Goal: Task Accomplishment & Management: Use online tool/utility

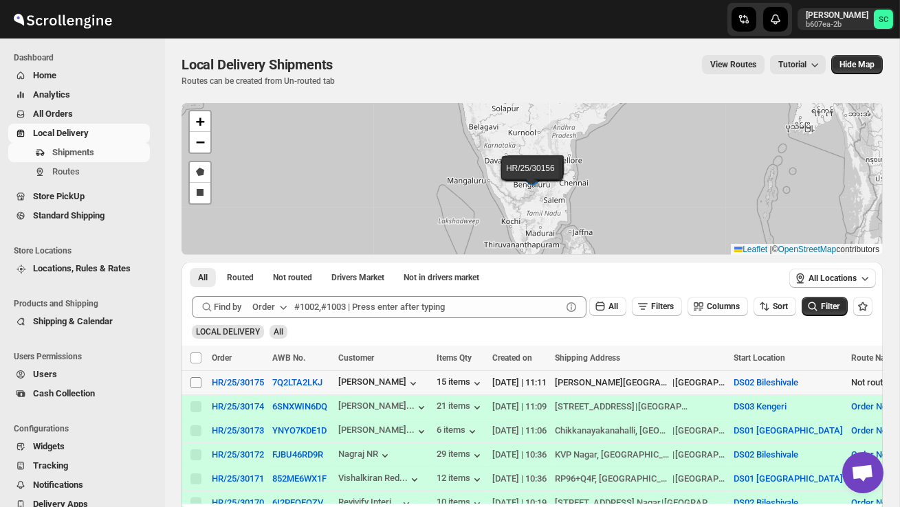
click at [195, 383] on input "Select shipment" at bounding box center [195, 382] width 11 height 11
checkbox input "true"
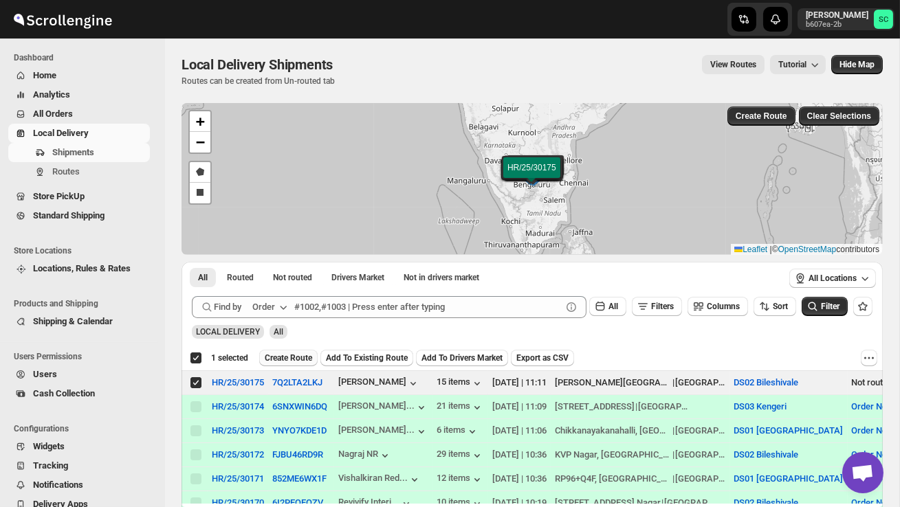
click at [277, 357] on span "Create Route" at bounding box center [288, 358] width 47 height 11
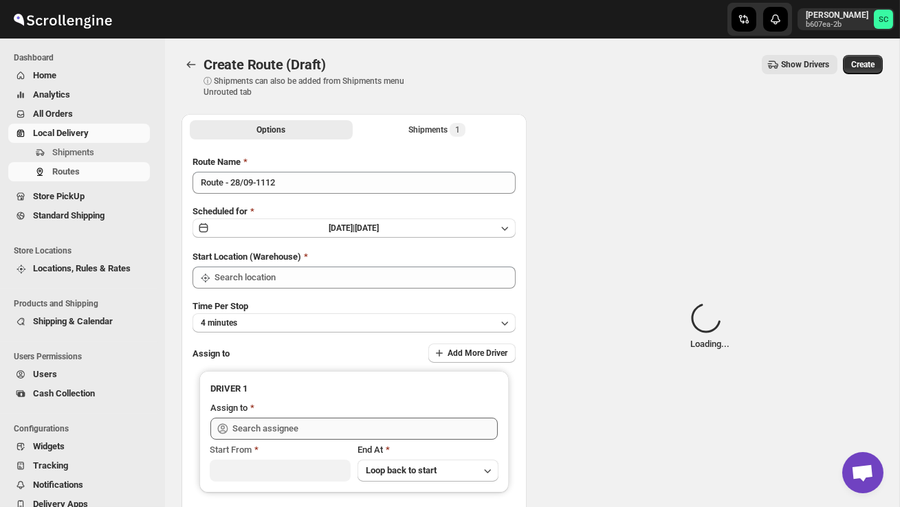
type input "DS02 Bileshivale"
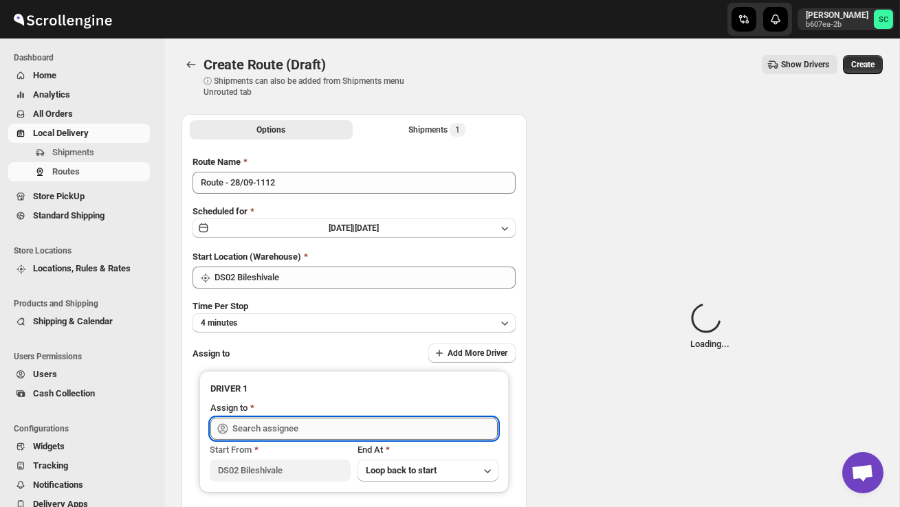
click at [269, 427] on input "text" at bounding box center [364, 429] width 265 height 22
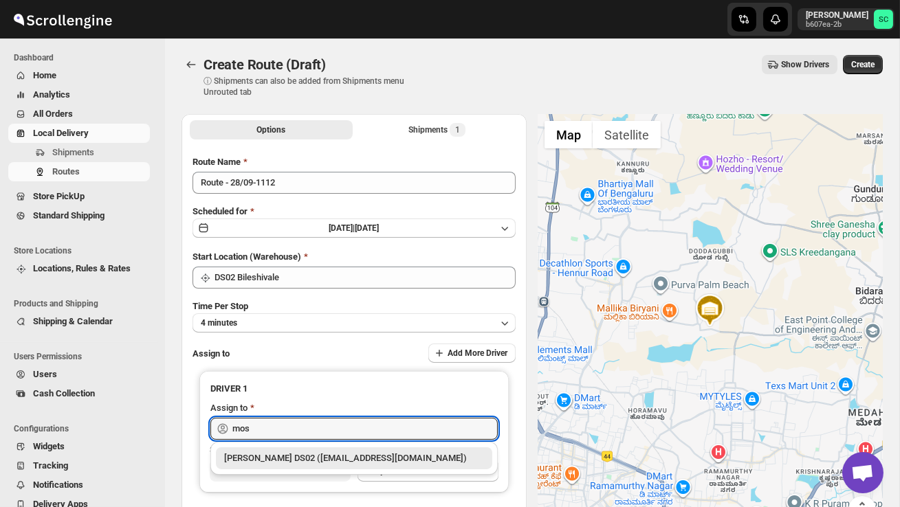
click at [310, 456] on div "[PERSON_NAME] DS02 ([EMAIL_ADDRESS][DOMAIN_NAME])" at bounding box center [354, 458] width 260 height 14
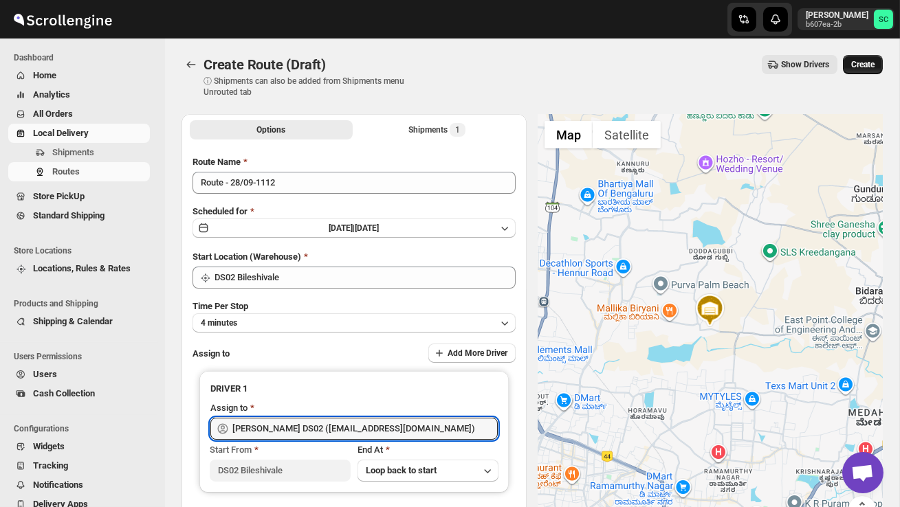
type input "[PERSON_NAME] DS02 ([EMAIL_ADDRESS][DOMAIN_NAME])"
click at [869, 66] on span "Create" at bounding box center [862, 64] width 23 height 11
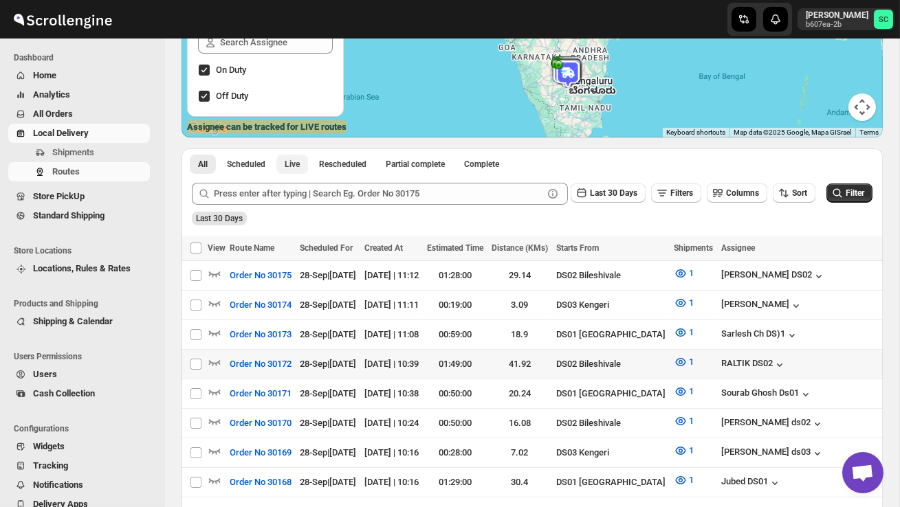
scroll to position [199, 0]
click at [215, 360] on icon "button" at bounding box center [215, 361] width 12 height 5
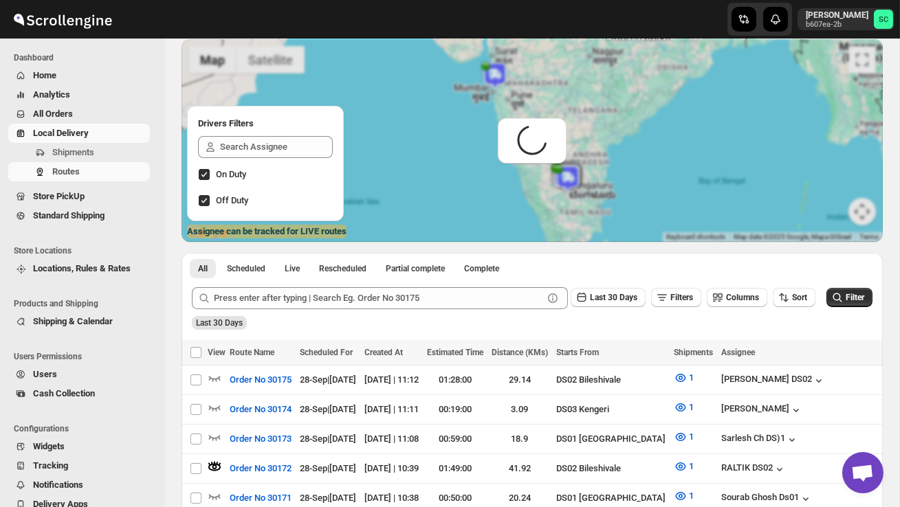
scroll to position [0, 0]
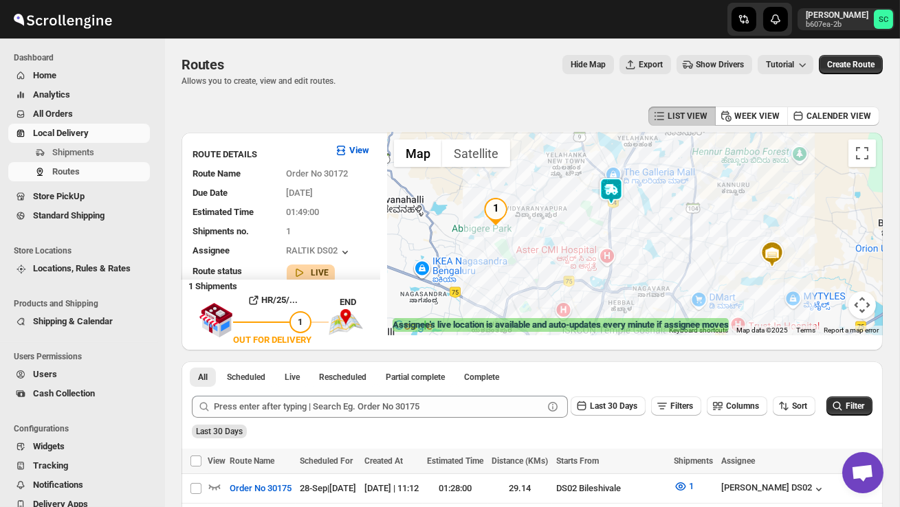
click at [615, 193] on img at bounding box center [610, 190] width 27 height 27
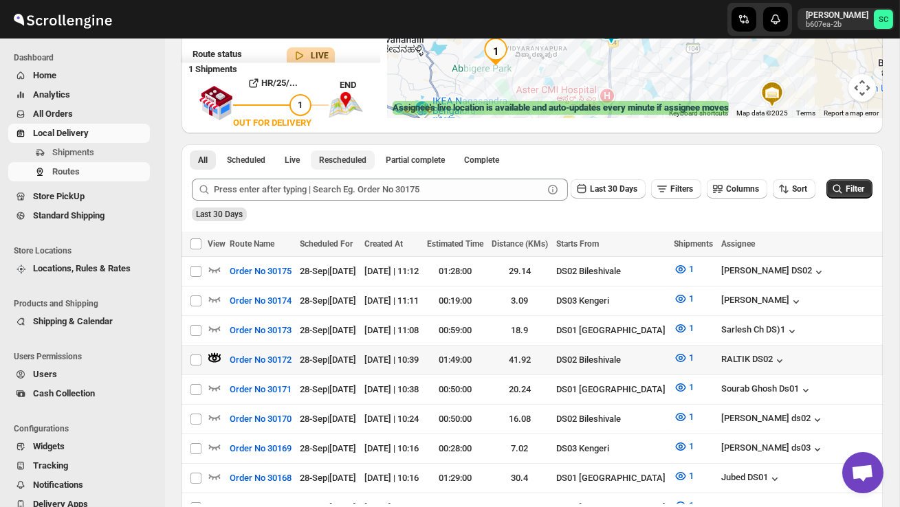
scroll to position [226, 0]
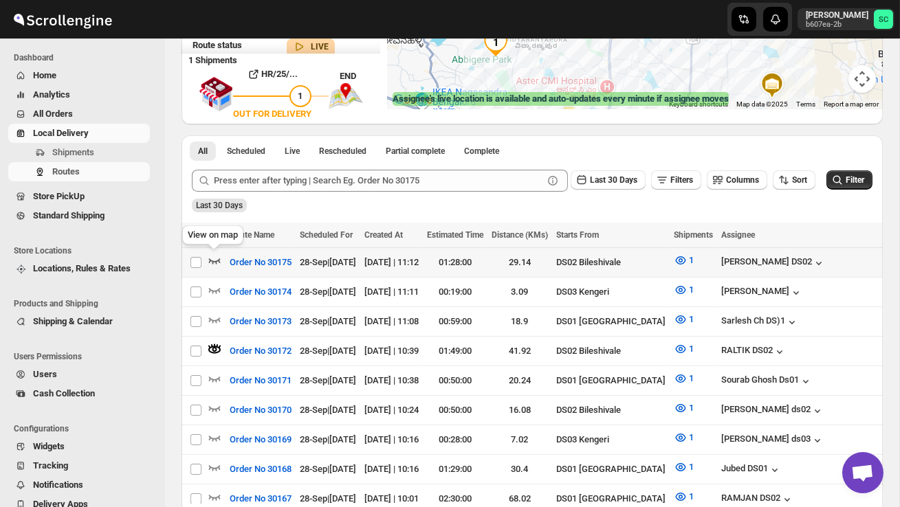
click at [216, 260] on icon "button" at bounding box center [215, 261] width 14 height 14
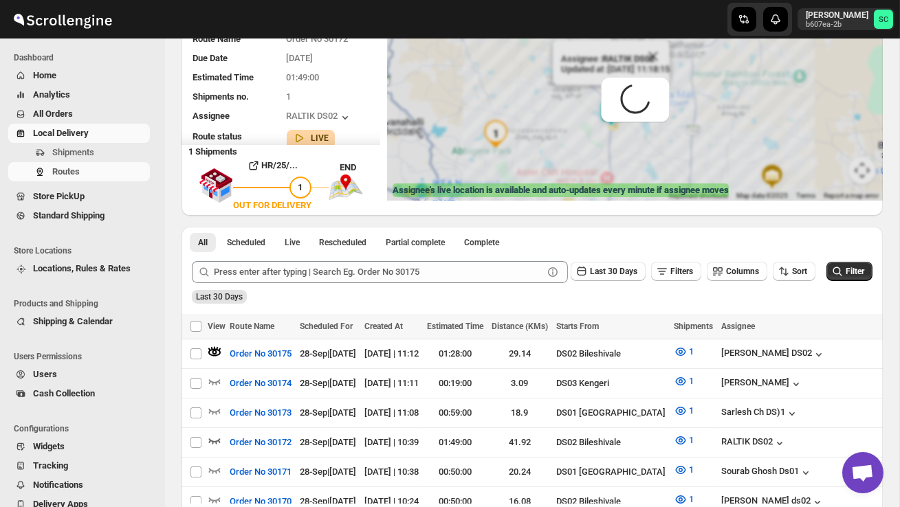
scroll to position [0, 0]
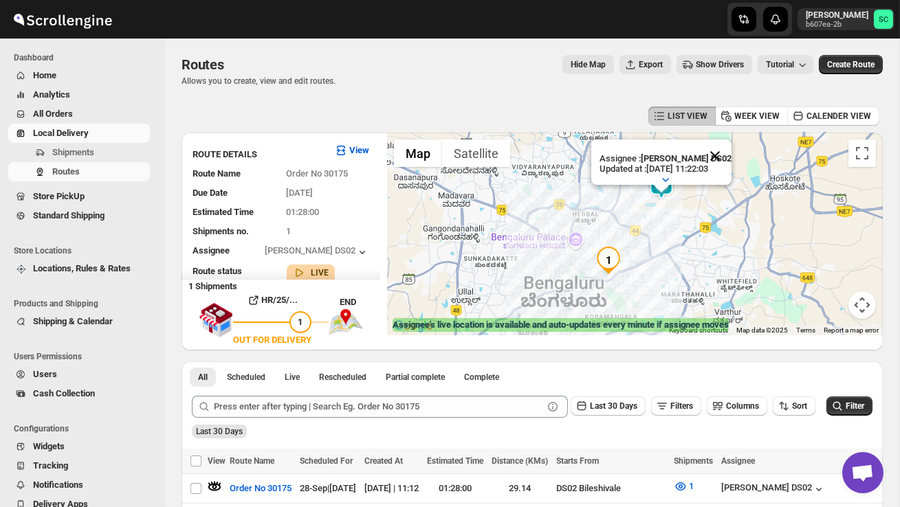
click at [722, 155] on button "Close" at bounding box center [714, 156] width 33 height 33
click at [70, 147] on span "Shipments" at bounding box center [73, 152] width 42 height 10
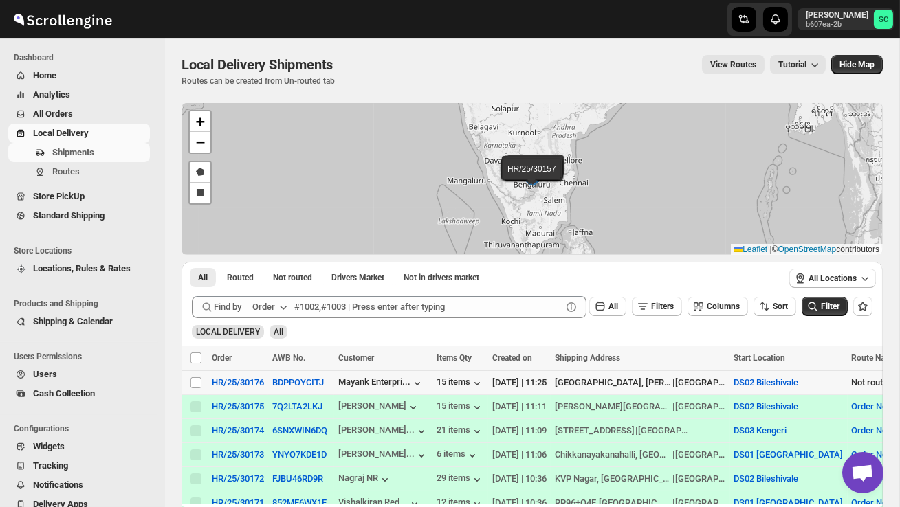
click at [189, 381] on td "Select shipment" at bounding box center [194, 383] width 26 height 24
checkbox input "true"
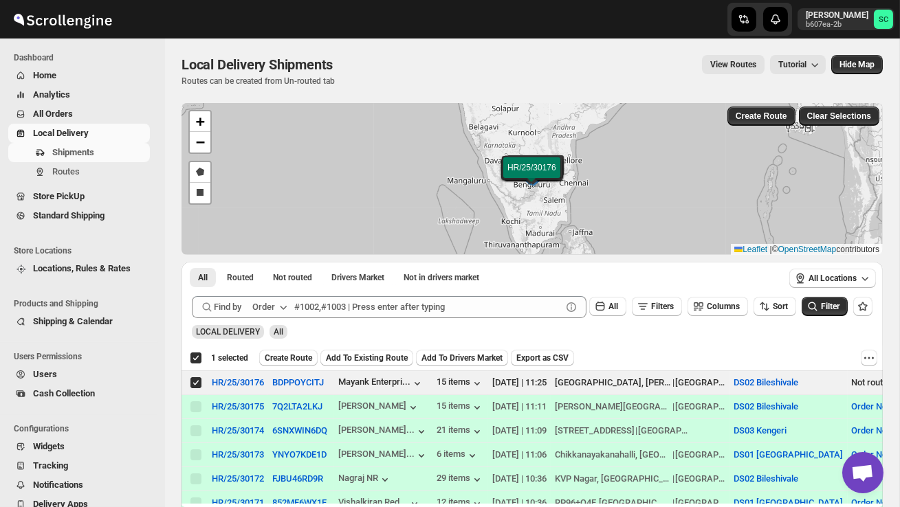
click at [290, 359] on span "Create Route" at bounding box center [288, 358] width 47 height 11
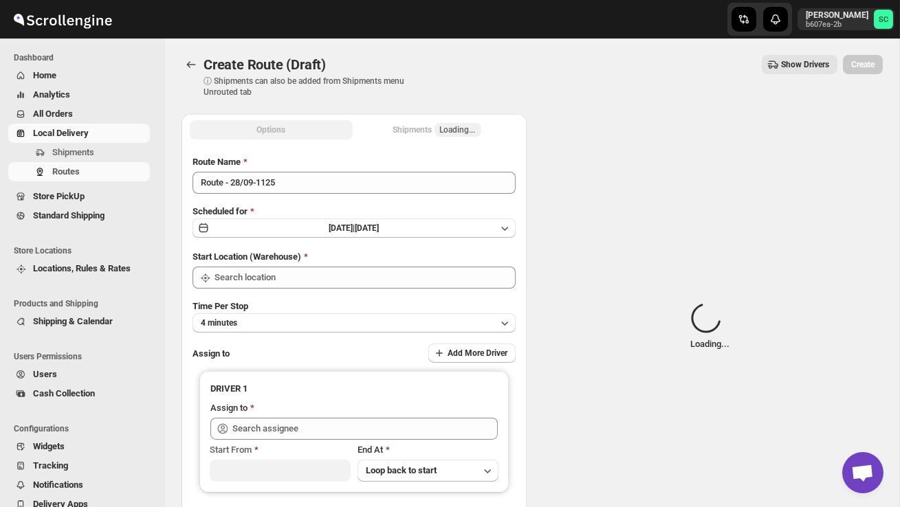
type input "DS02 Bileshivale"
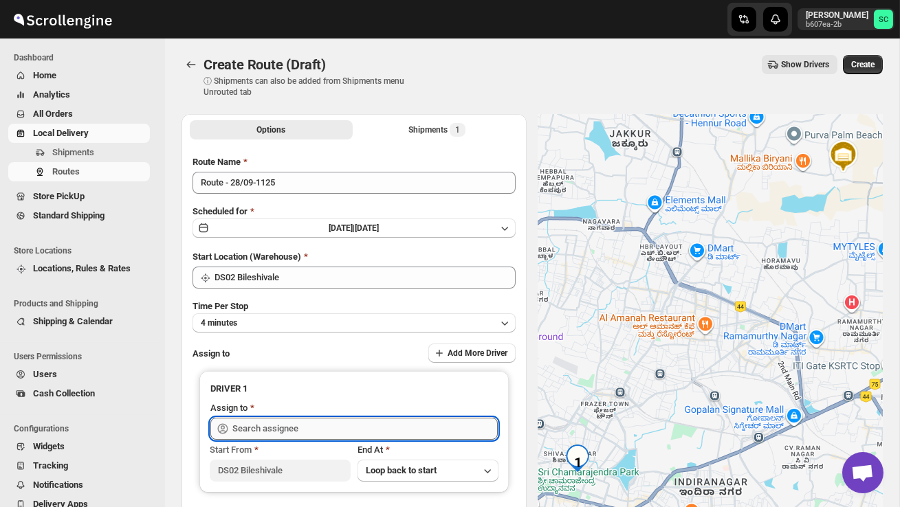
click at [298, 436] on input "text" at bounding box center [364, 429] width 265 height 22
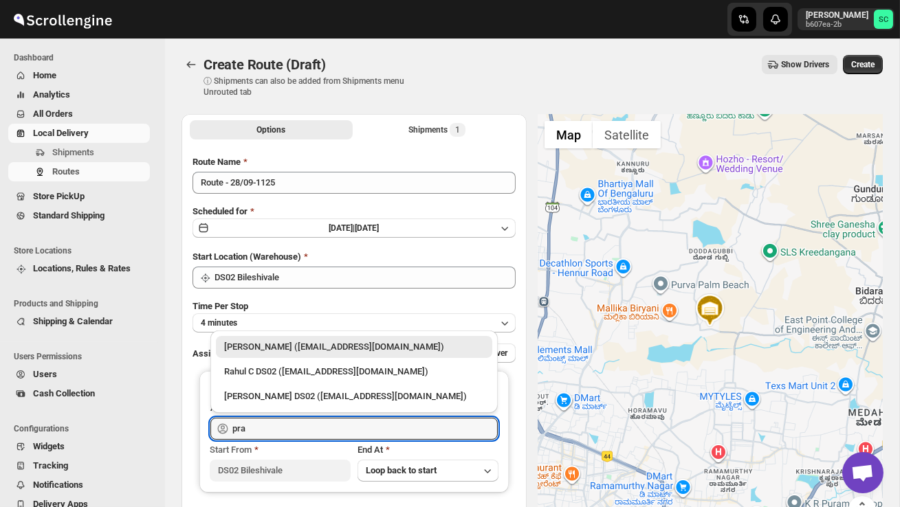
click at [324, 390] on div "[PERSON_NAME] DS02 ([EMAIL_ADDRESS][DOMAIN_NAME])" at bounding box center [354, 397] width 260 height 14
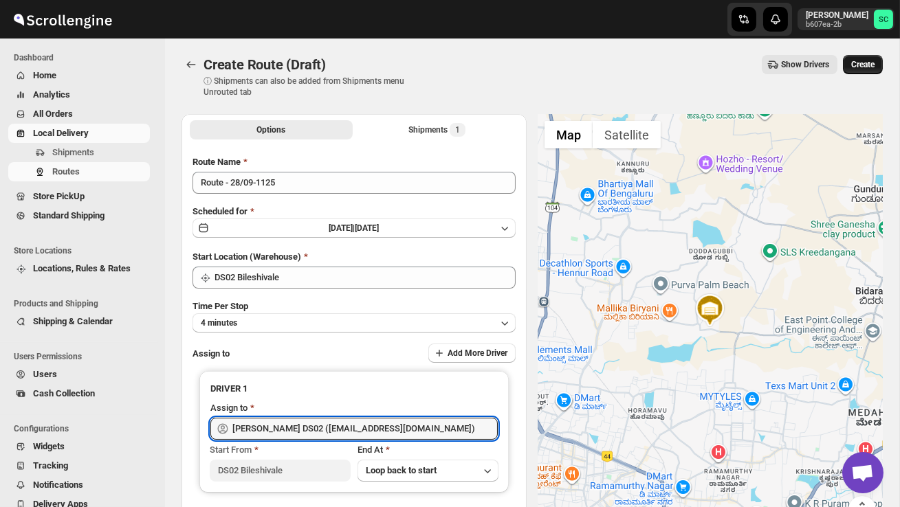
type input "[PERSON_NAME] DS02 ([EMAIL_ADDRESS][DOMAIN_NAME])"
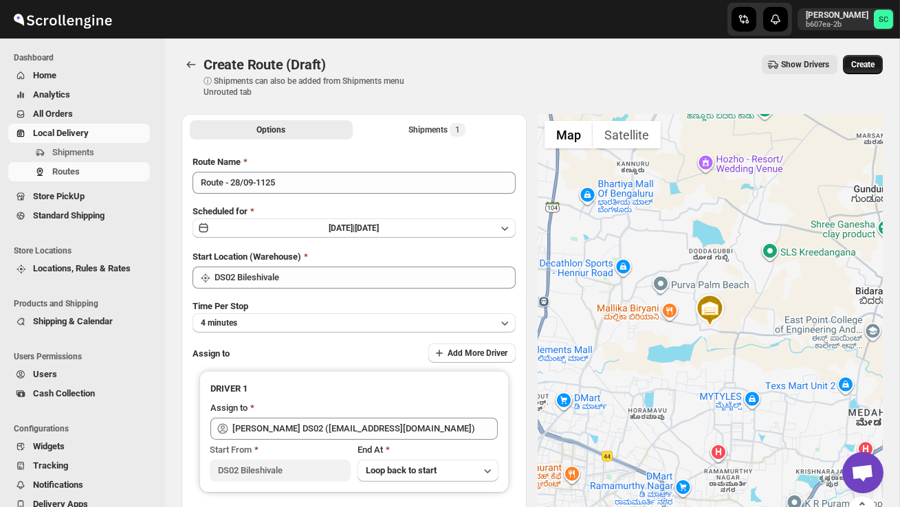
click at [856, 65] on span "Create" at bounding box center [862, 64] width 23 height 11
